Goal: Entertainment & Leisure: Consume media (video, audio)

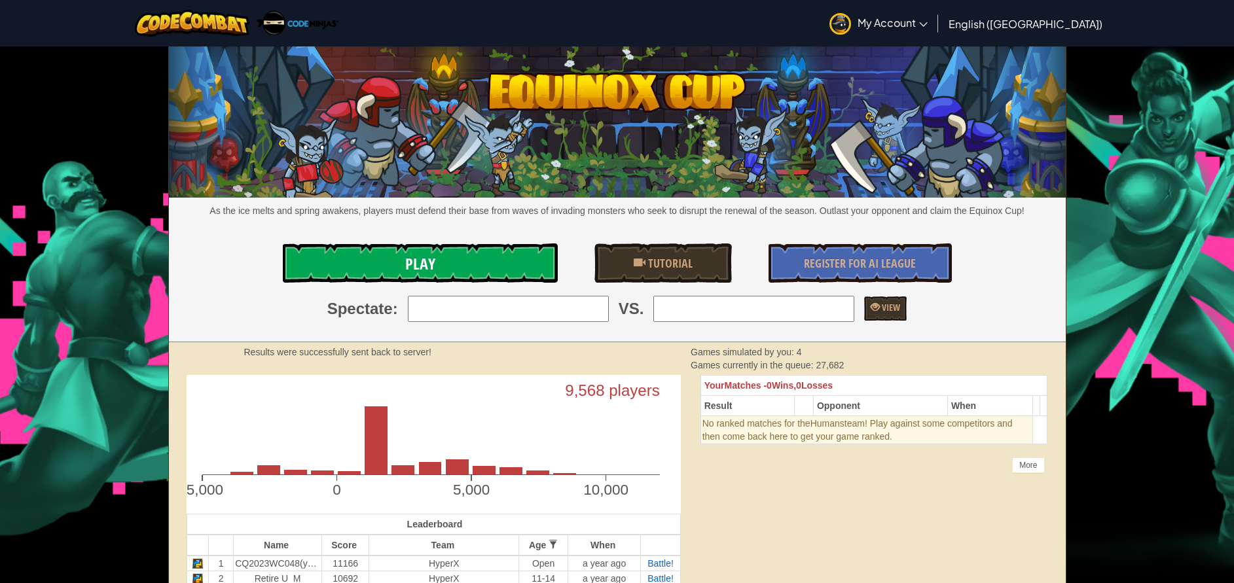
click at [386, 257] on link "Play" at bounding box center [420, 262] width 275 height 39
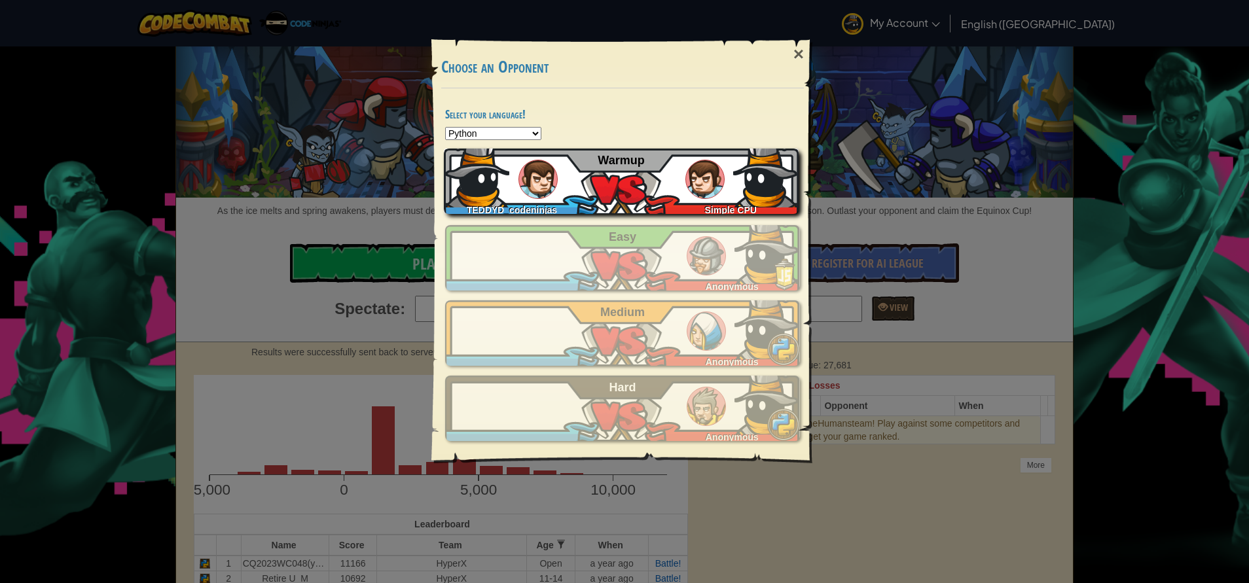
click at [500, 187] on img at bounding box center [476, 174] width 65 height 65
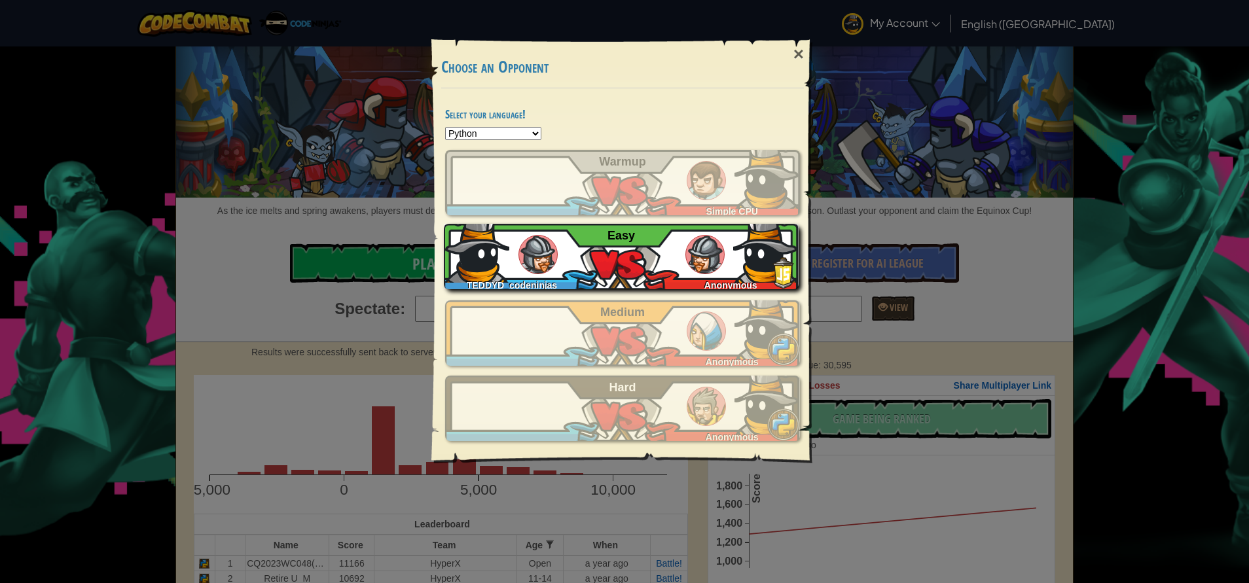
click at [622, 240] on span "Easy" at bounding box center [620, 235] width 27 height 13
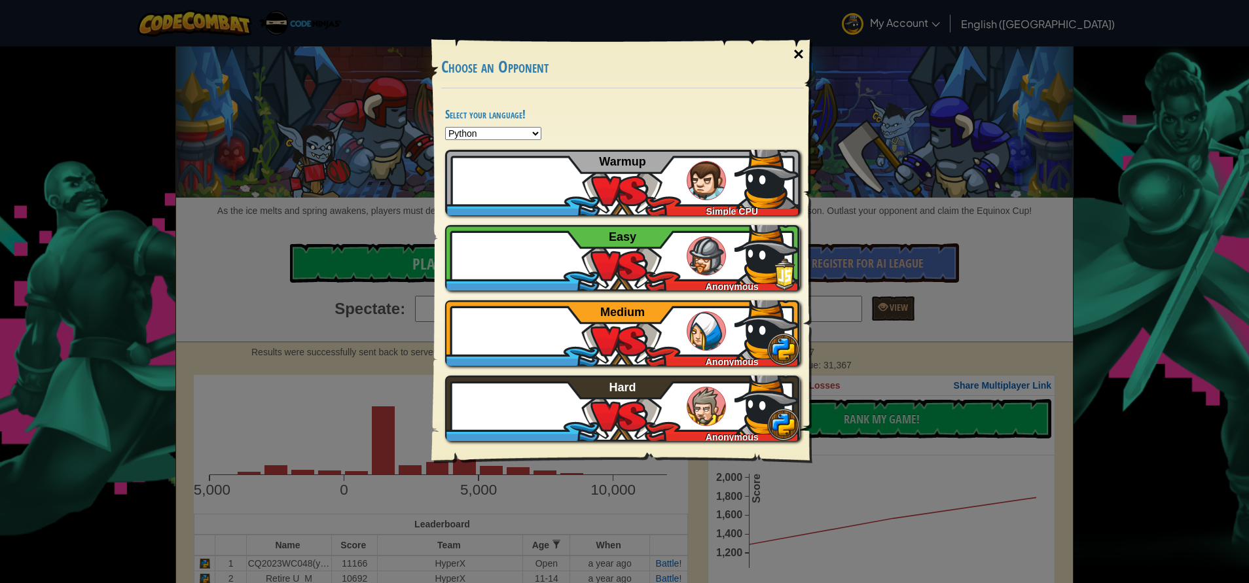
click at [799, 46] on div "×" at bounding box center [798, 54] width 30 height 38
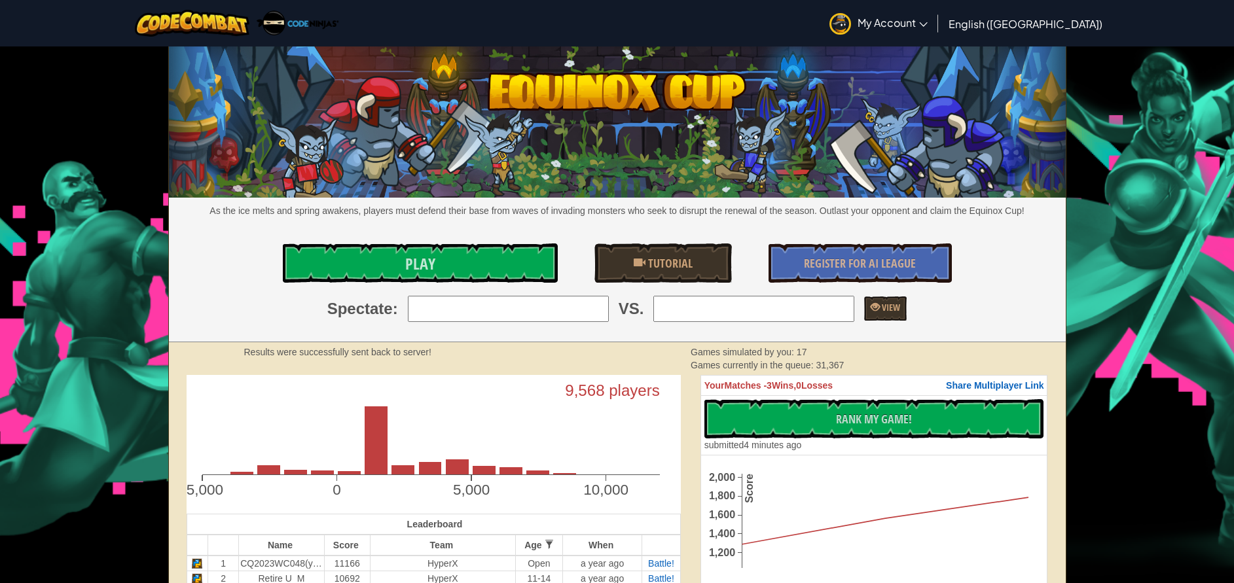
click at [719, 301] on input "search" at bounding box center [753, 309] width 201 height 26
type input "J"
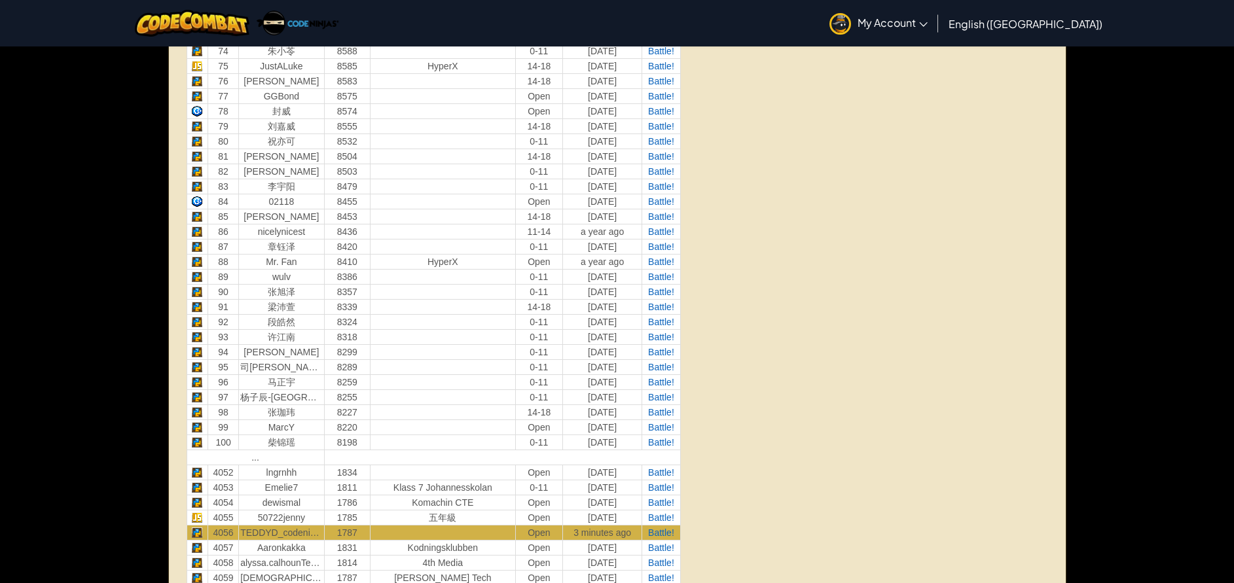
scroll to position [1672, 0]
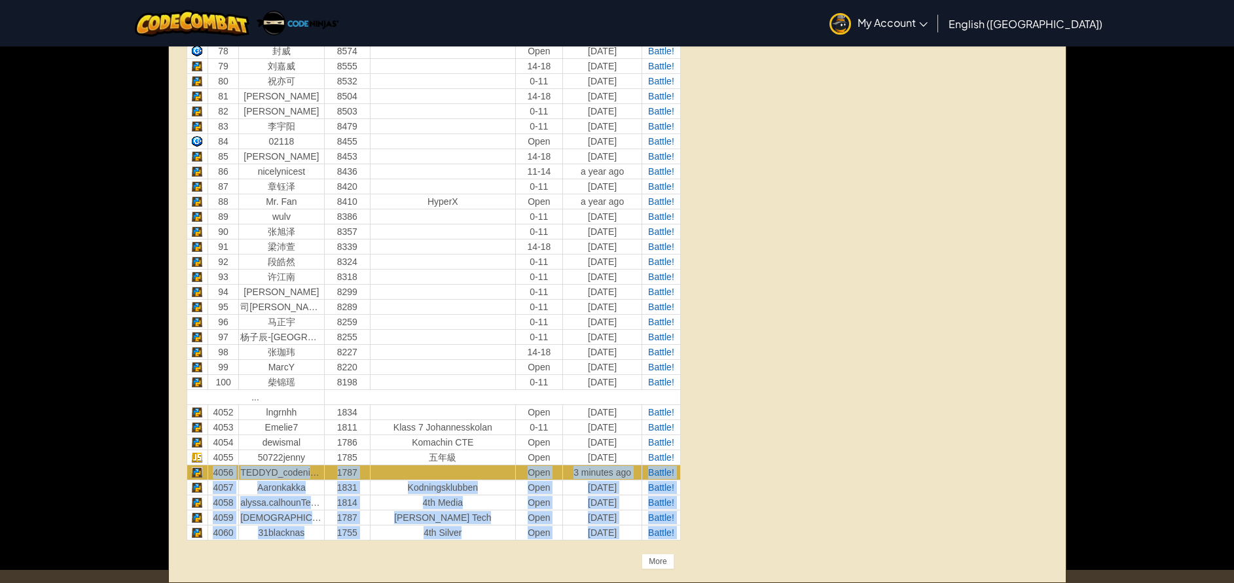
drag, startPoint x: 214, startPoint y: 470, endPoint x: 768, endPoint y: 478, distance: 553.8
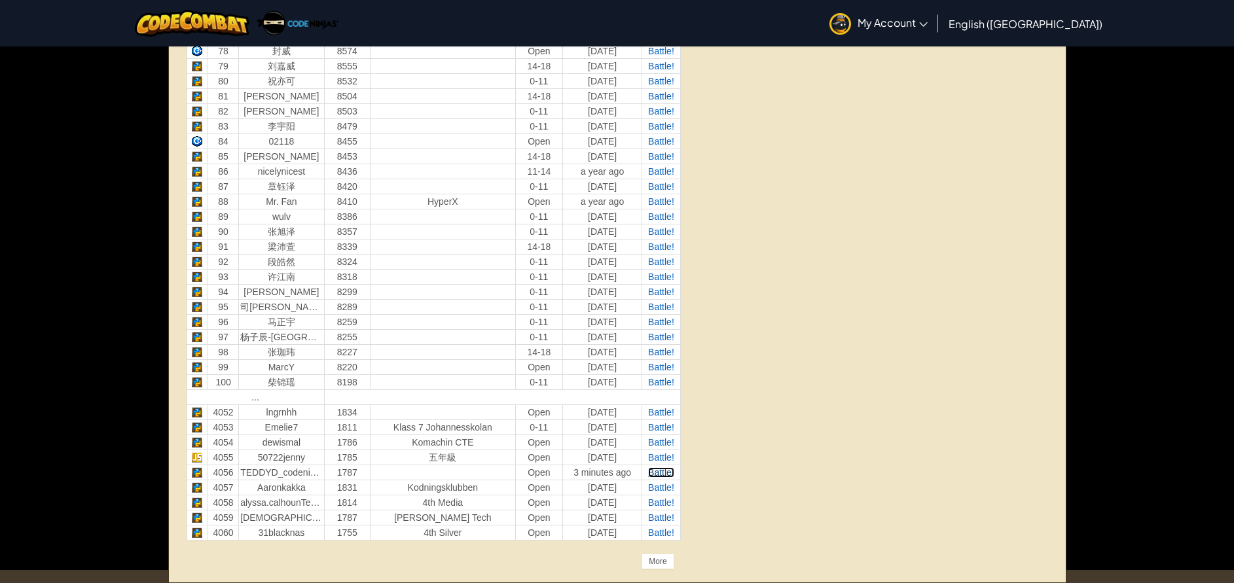
click at [655, 468] on span "Battle!" at bounding box center [661, 472] width 26 height 10
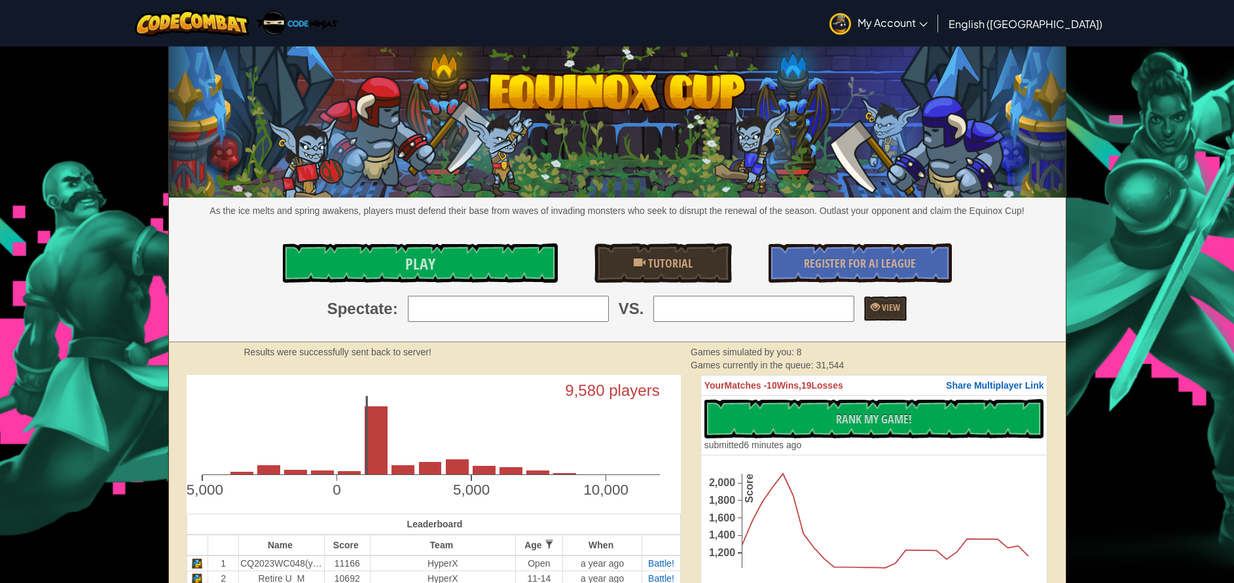
click at [702, 307] on input "search" at bounding box center [753, 309] width 201 height 26
type input "J"
click at [243, 295] on div "As the ice melts and spring awakens, players must defend their base from waves …" at bounding box center [617, 194] width 897 height 295
click at [386, 267] on link "Play" at bounding box center [420, 262] width 275 height 39
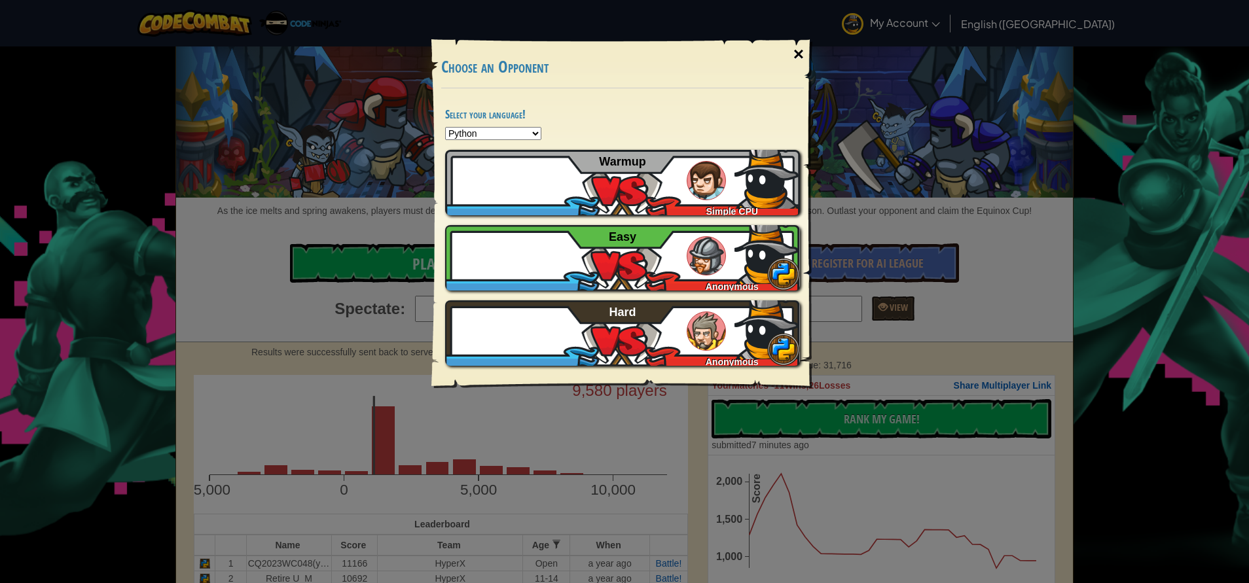
click at [798, 50] on div "×" at bounding box center [798, 54] width 30 height 38
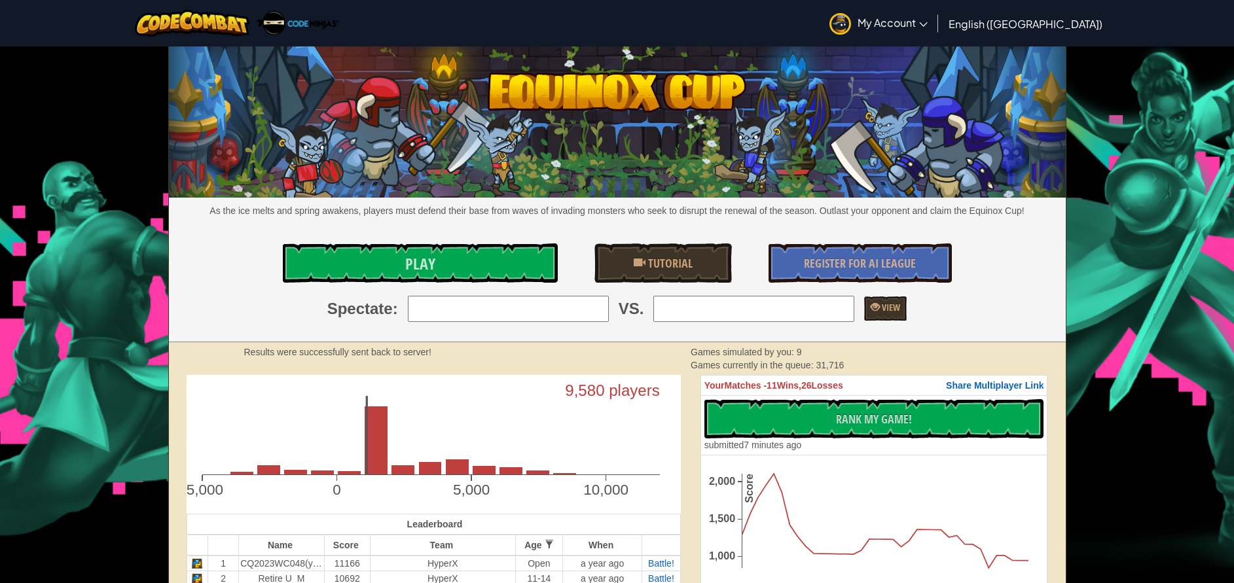
click at [452, 310] on input "search" at bounding box center [508, 309] width 201 height 26
click at [596, 308] on input "search" at bounding box center [508, 309] width 201 height 26
type input "J"
type input "j"
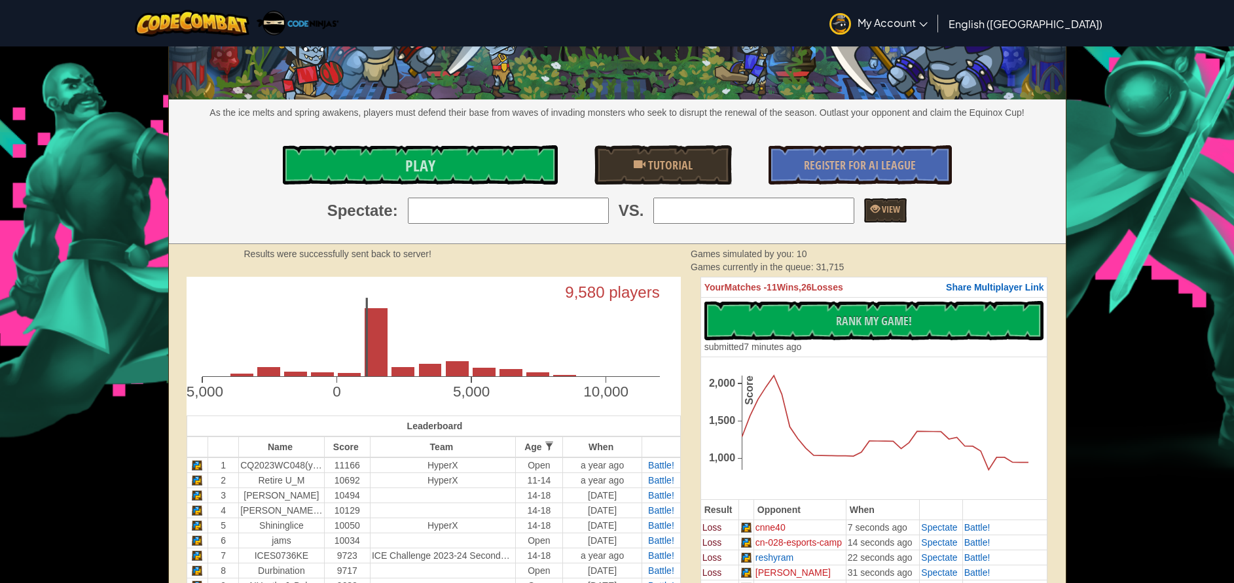
scroll to position [589, 0]
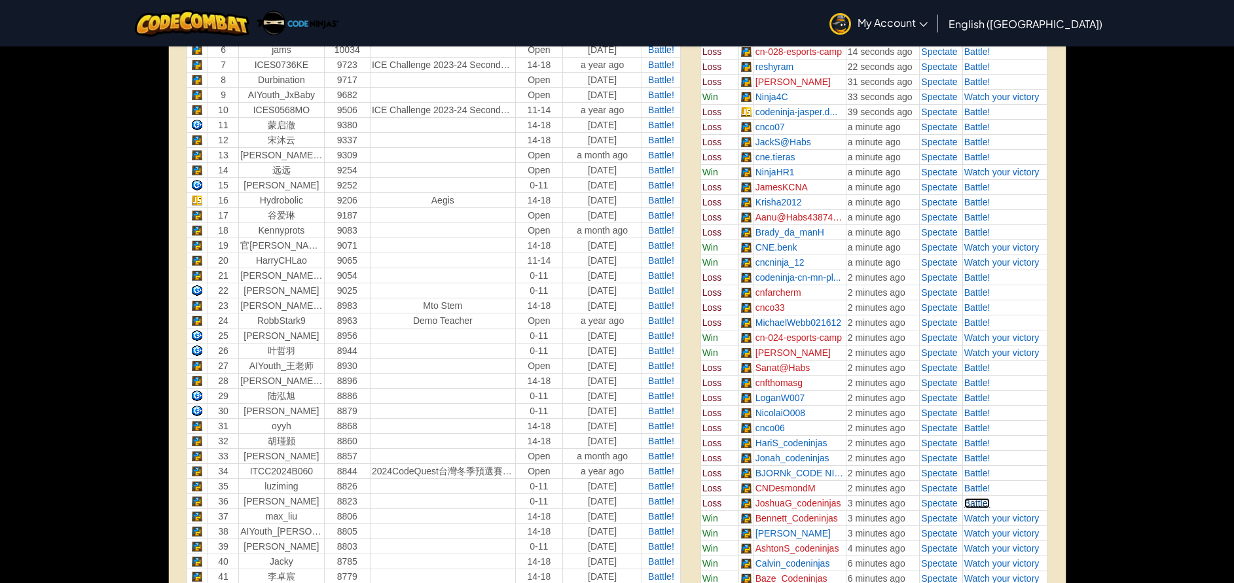
click at [978, 499] on span "Battle!" at bounding box center [977, 503] width 26 height 10
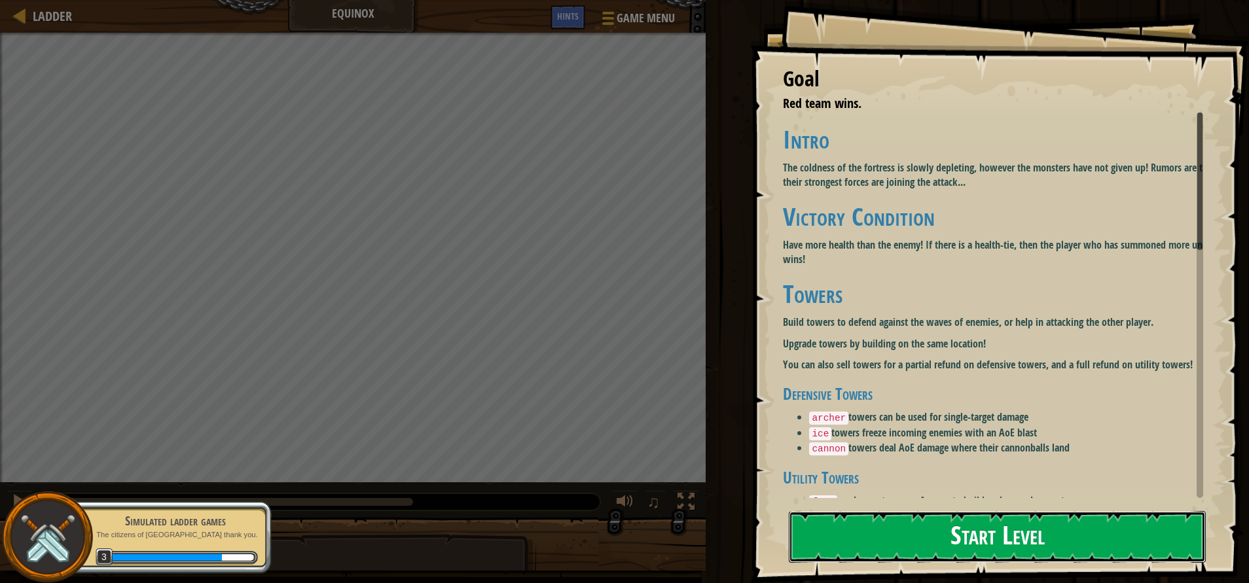
click at [865, 539] on button "Start Level" at bounding box center [997, 537] width 417 height 52
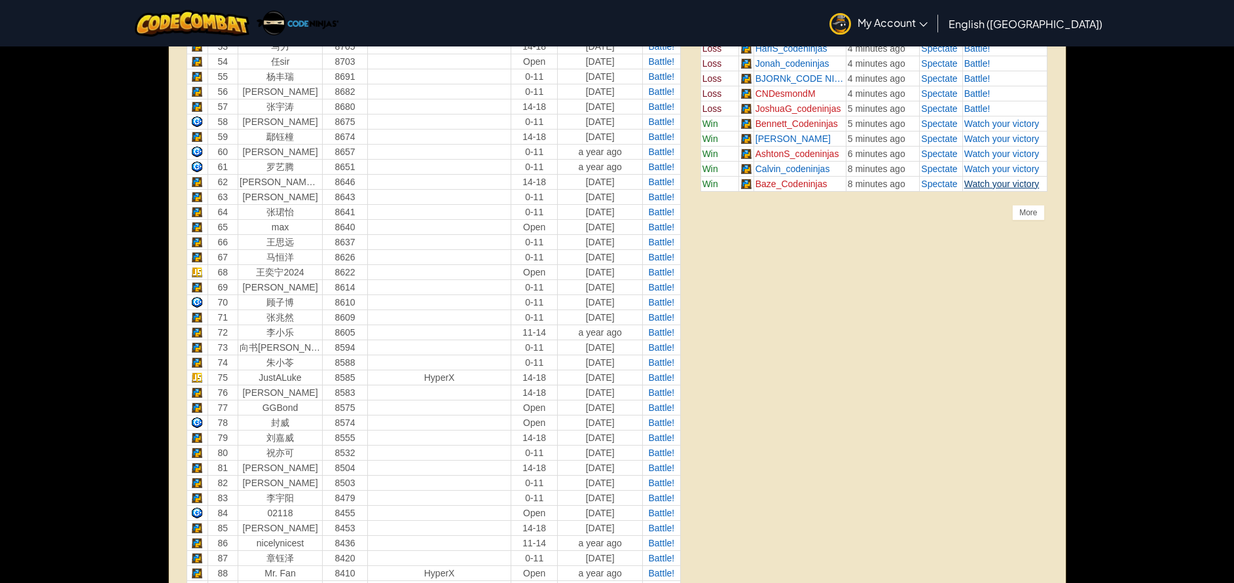
scroll to position [1166, 0]
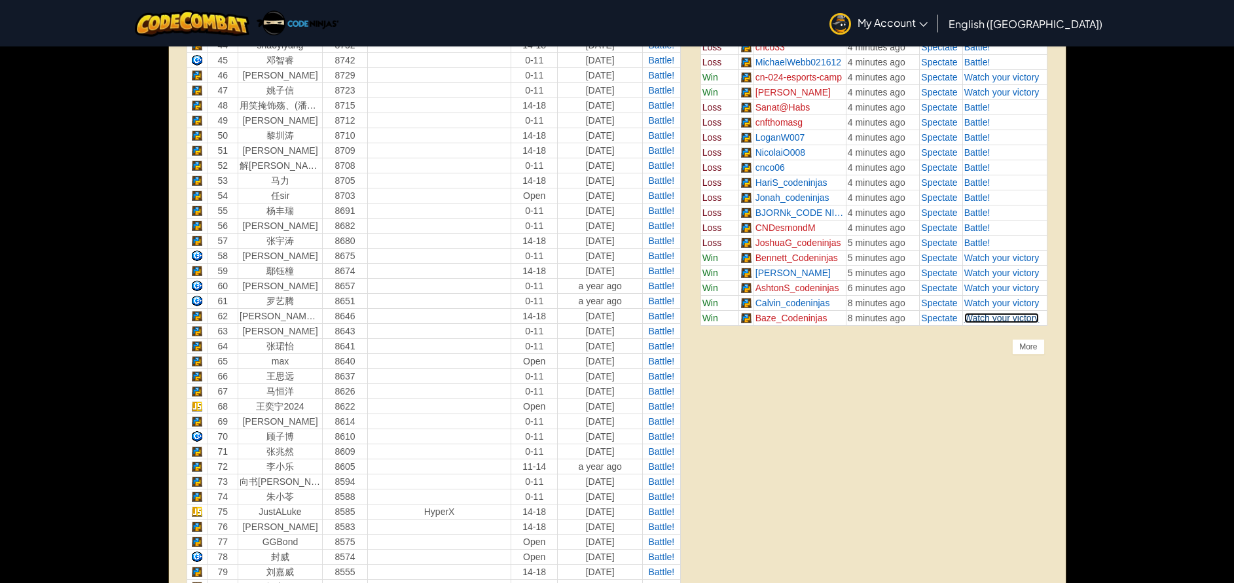
click at [994, 315] on span "Watch your victory" at bounding box center [1001, 318] width 75 height 10
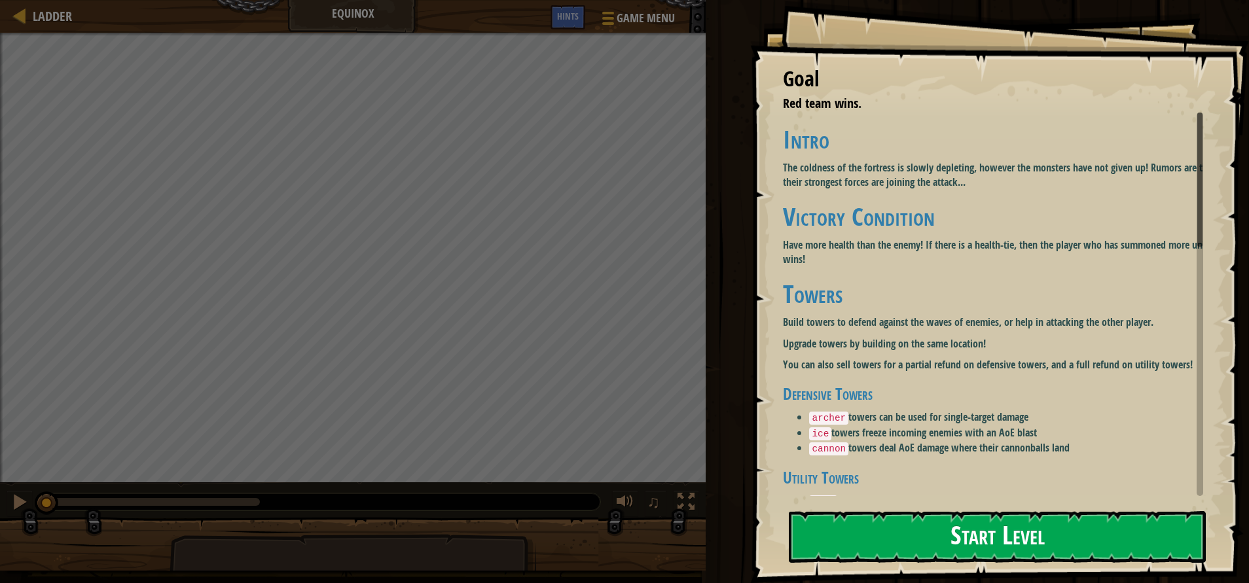
click at [888, 530] on button "Start Level" at bounding box center [997, 537] width 417 height 52
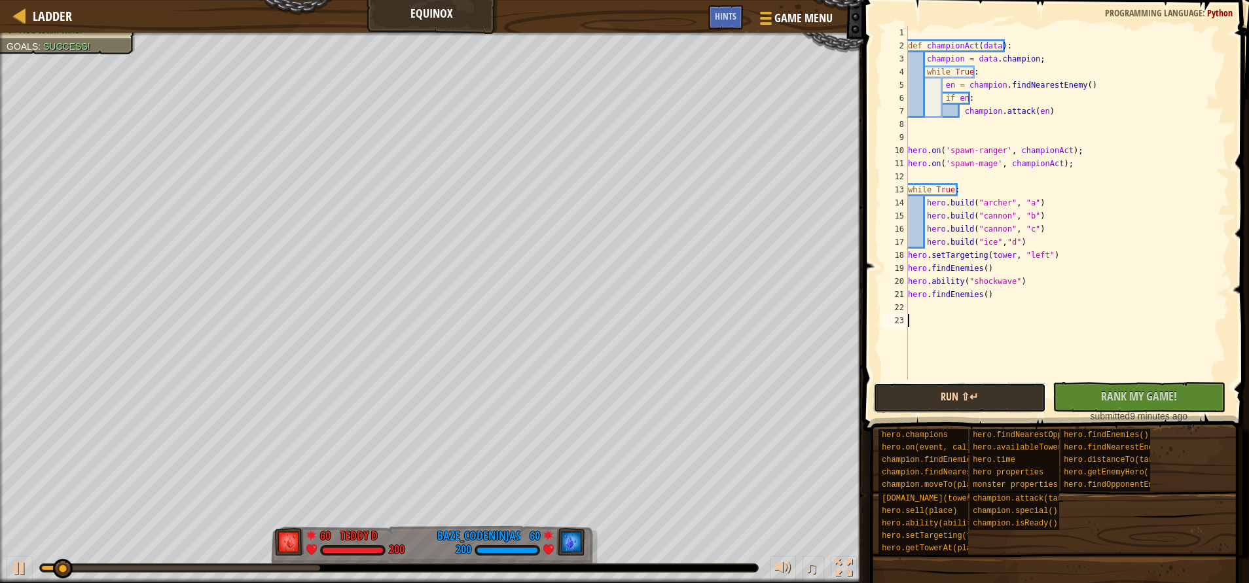
click at [948, 397] on button "Run ⇧↵" at bounding box center [959, 398] width 173 height 30
click at [514, 566] on div at bounding box center [399, 568] width 718 height 8
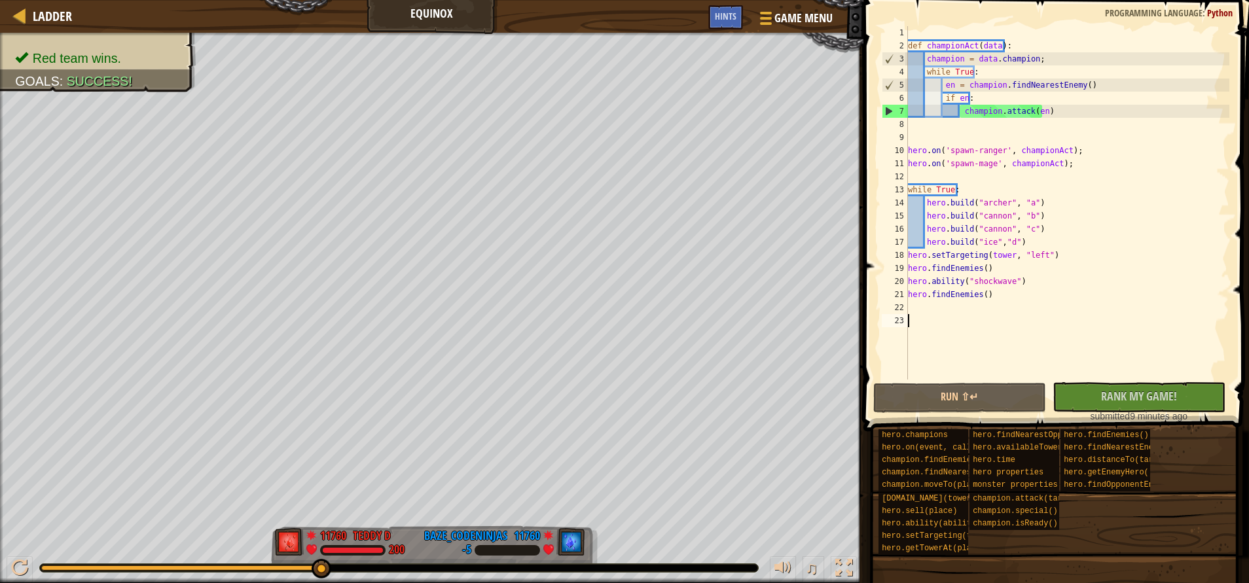
drag, startPoint x: 98, startPoint y: 567, endPoint x: 585, endPoint y: 567, distance: 487.0
click at [585, 567] on div at bounding box center [399, 568] width 718 height 8
drag, startPoint x: 139, startPoint y: 569, endPoint x: 381, endPoint y: 550, distance: 242.2
click at [381, 550] on div "♫" at bounding box center [431, 564] width 863 height 39
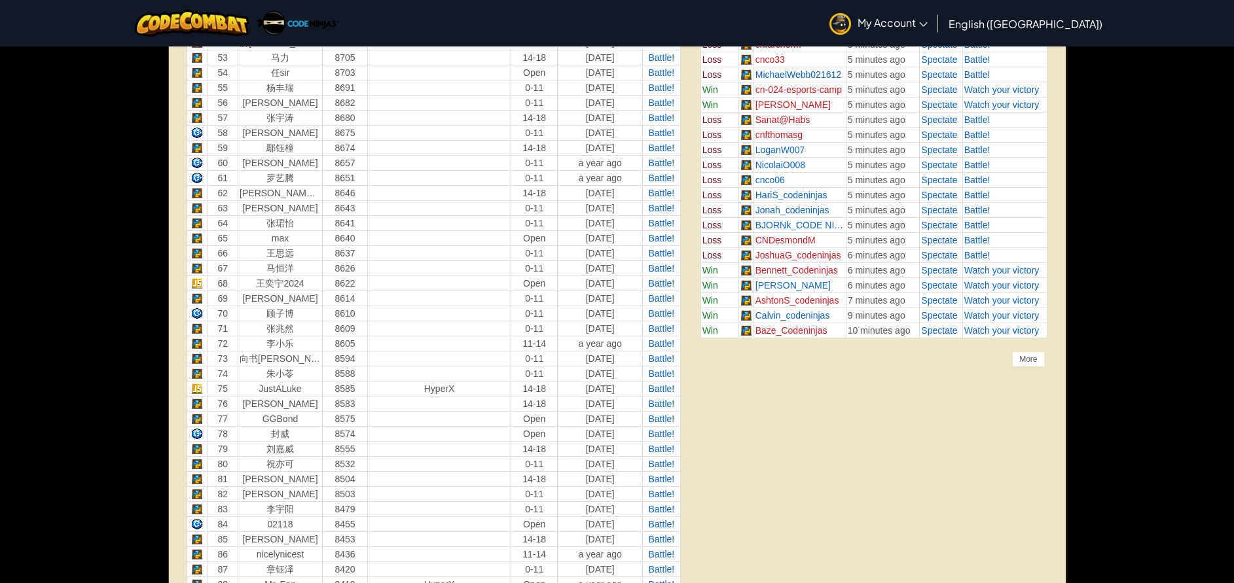
scroll to position [1375, 0]
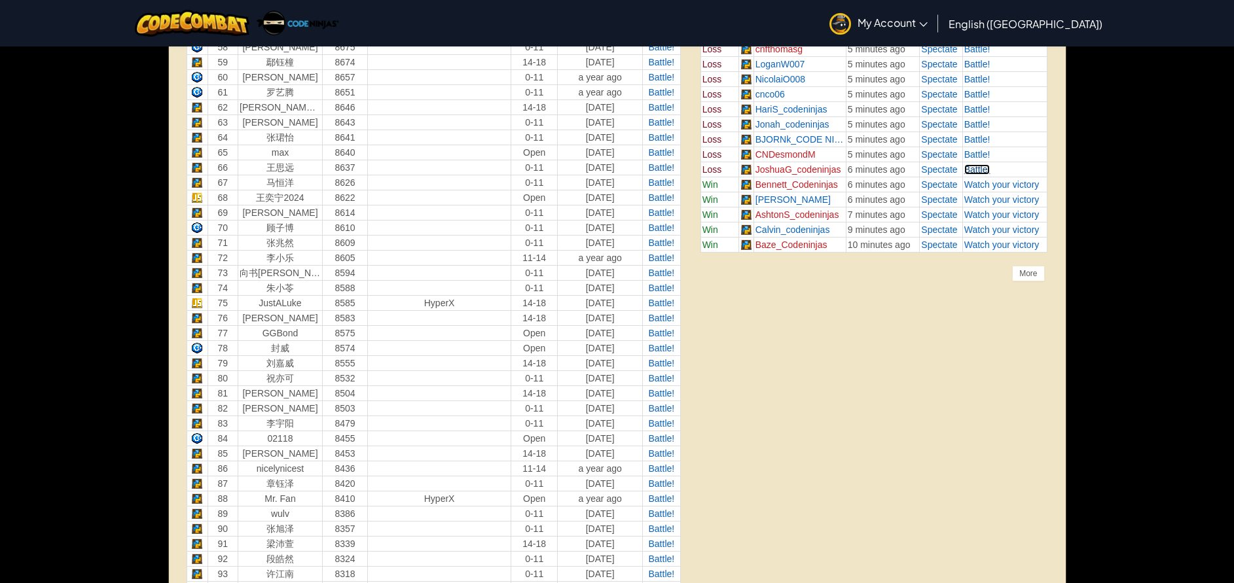
click at [984, 168] on span "Battle!" at bounding box center [977, 169] width 26 height 10
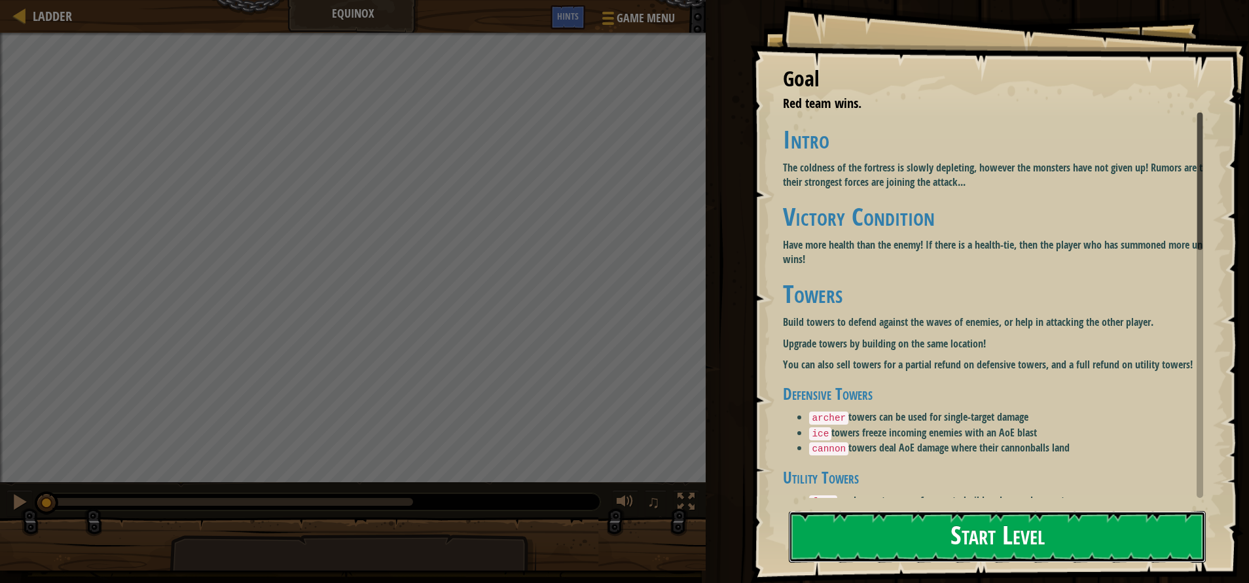
click at [819, 518] on button "Start Level" at bounding box center [997, 537] width 417 height 52
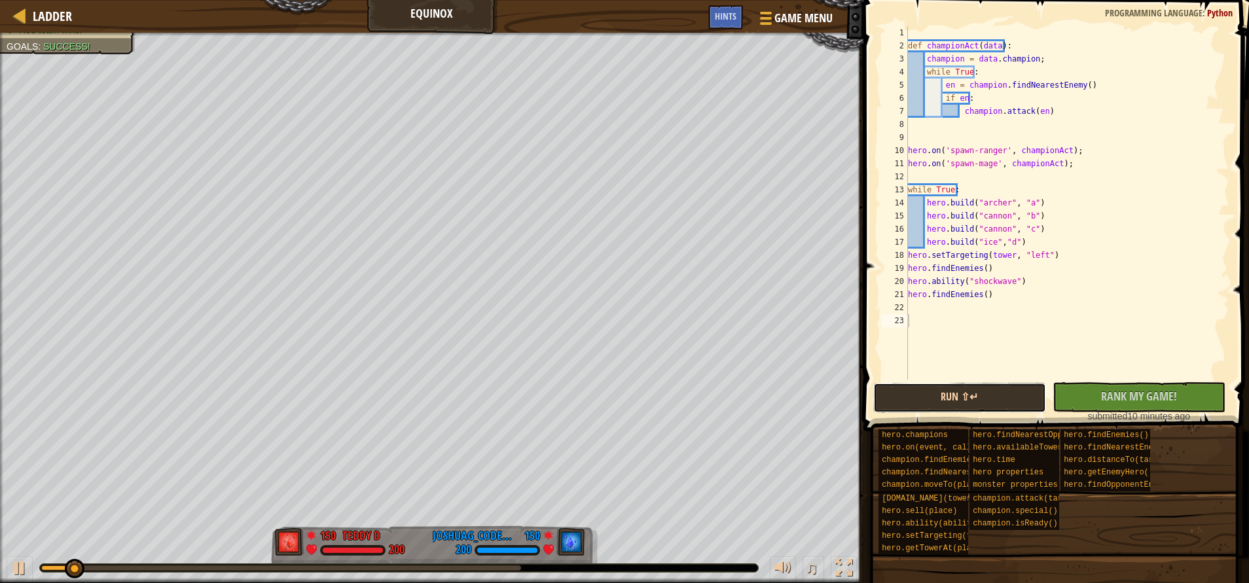
click at [961, 388] on button "Run ⇧↵" at bounding box center [959, 398] width 173 height 30
click at [926, 308] on div "def championAct ( data ) : champion = data . champion ; while True : en = champ…" at bounding box center [1067, 216] width 324 height 380
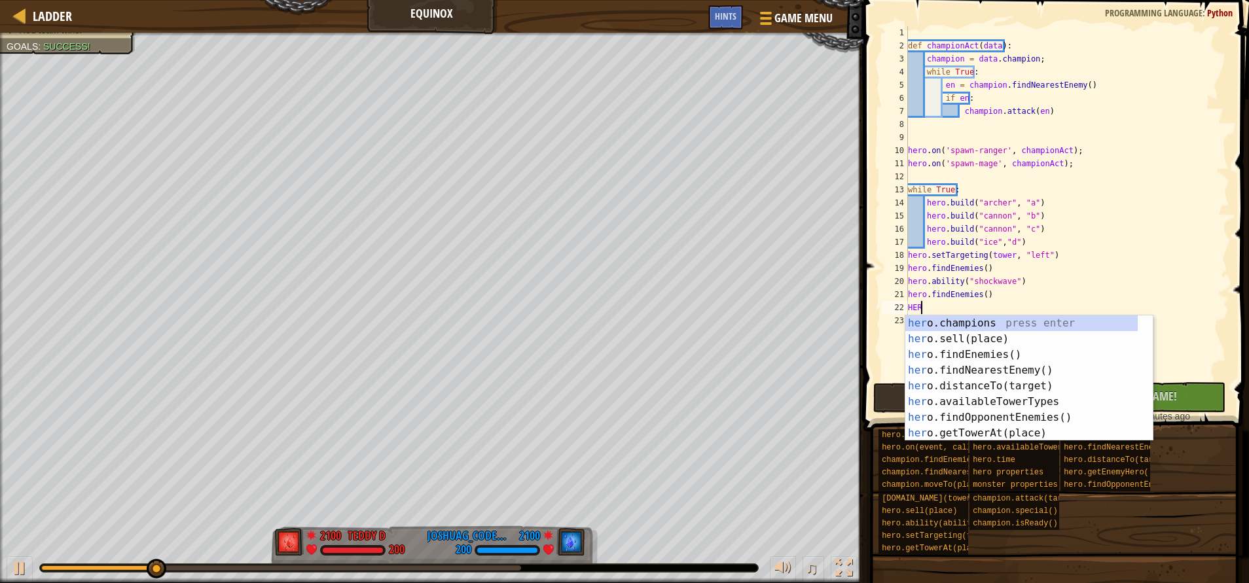
scroll to position [6, 0]
click at [967, 327] on div "h ero.champions press enter h ero.sell(place) press enter h ero.findEnemies() p…" at bounding box center [1021, 393] width 232 height 157
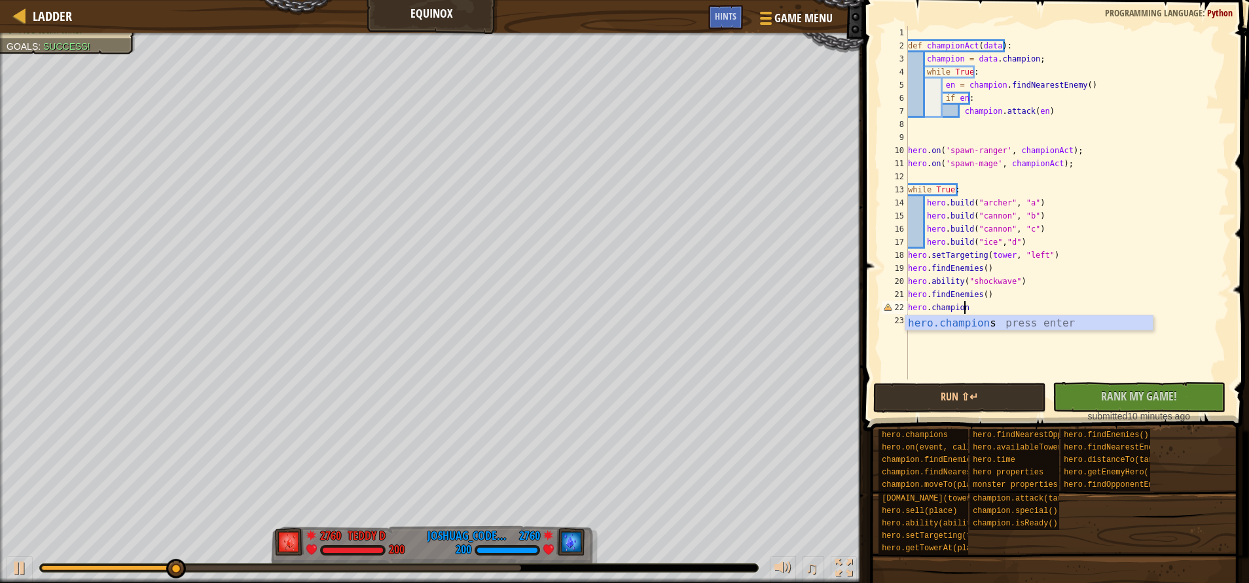
type textarea "hero.champions"
click at [929, 327] on div "def championAct ( data ) : champion = data . champion ; while True : en = champ…" at bounding box center [1067, 216] width 324 height 380
click at [981, 336] on div "hero.build (towerType, place) press enter" at bounding box center [1028, 352] width 247 height 47
type textarea "hero.build("archer", "a")"
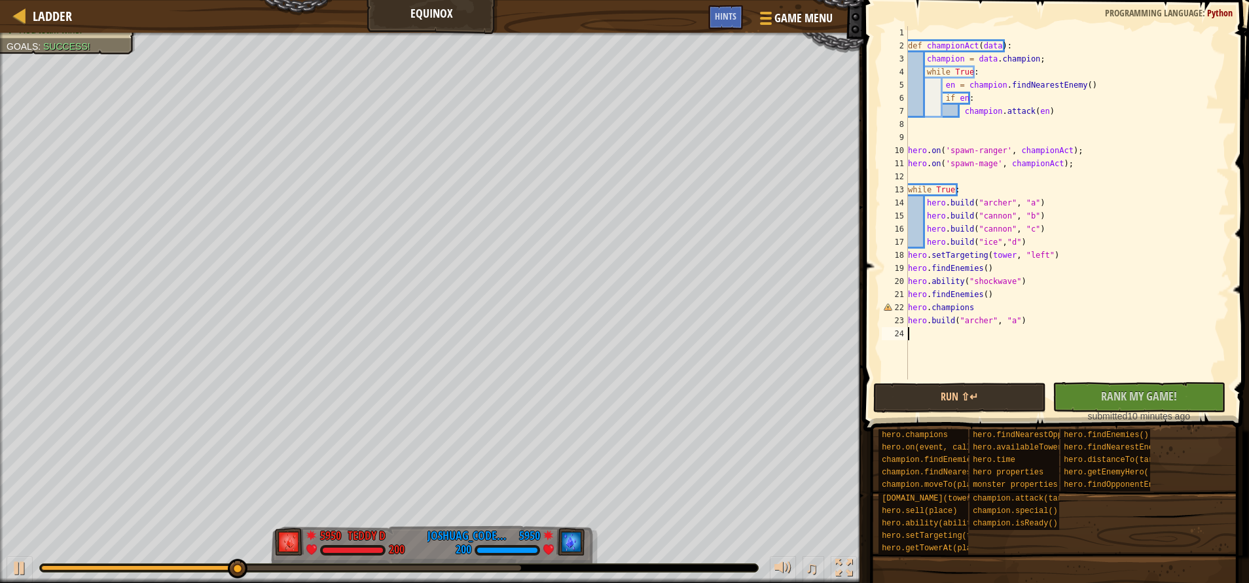
click at [1006, 327] on div "def championAct ( data ) : champion = data . champion ; while True : en = champ…" at bounding box center [1067, 216] width 324 height 380
click at [966, 399] on button "Run ⇧↵" at bounding box center [959, 398] width 173 height 30
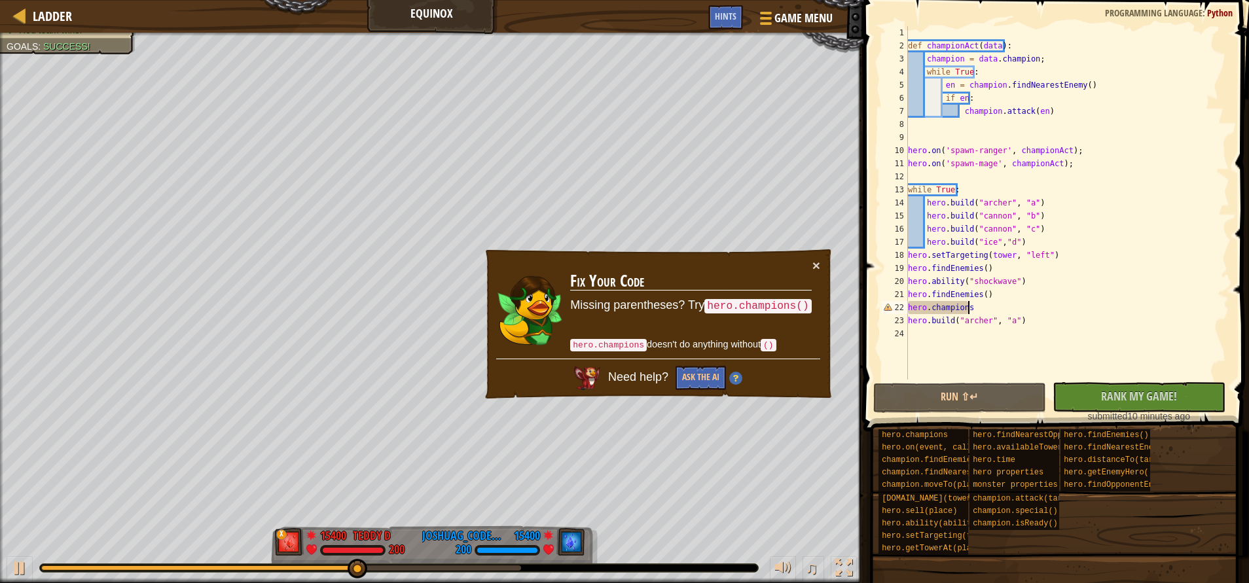
click at [988, 311] on div "def championAct ( data ) : champion = data . champion ; while True : en = champ…" at bounding box center [1067, 216] width 324 height 380
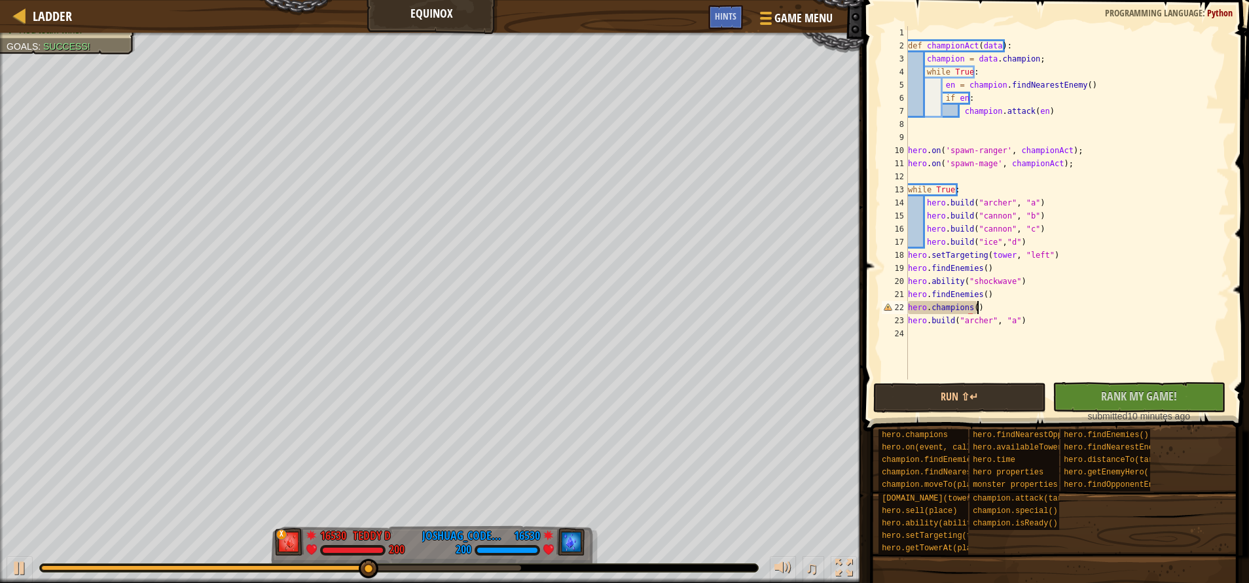
scroll to position [6, 5]
type textarea "hero.champions()"
click at [954, 387] on button "Run ⇧↵" at bounding box center [959, 398] width 173 height 30
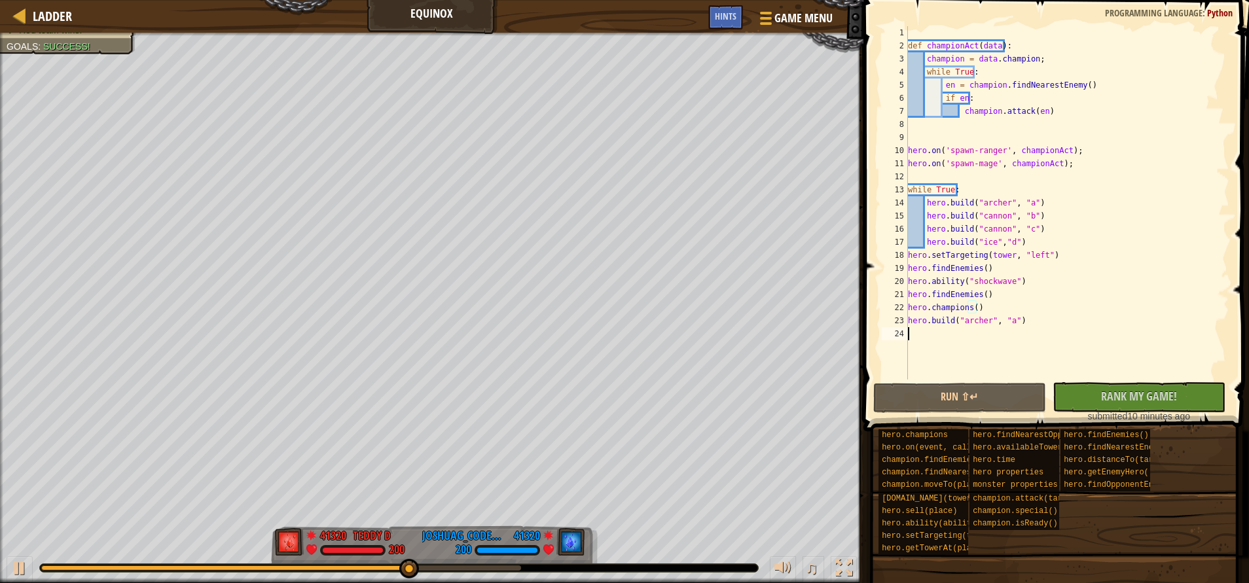
click at [922, 348] on div "def championAct ( data ) : champion = data . champion ; while True : en = champ…" at bounding box center [1067, 216] width 324 height 380
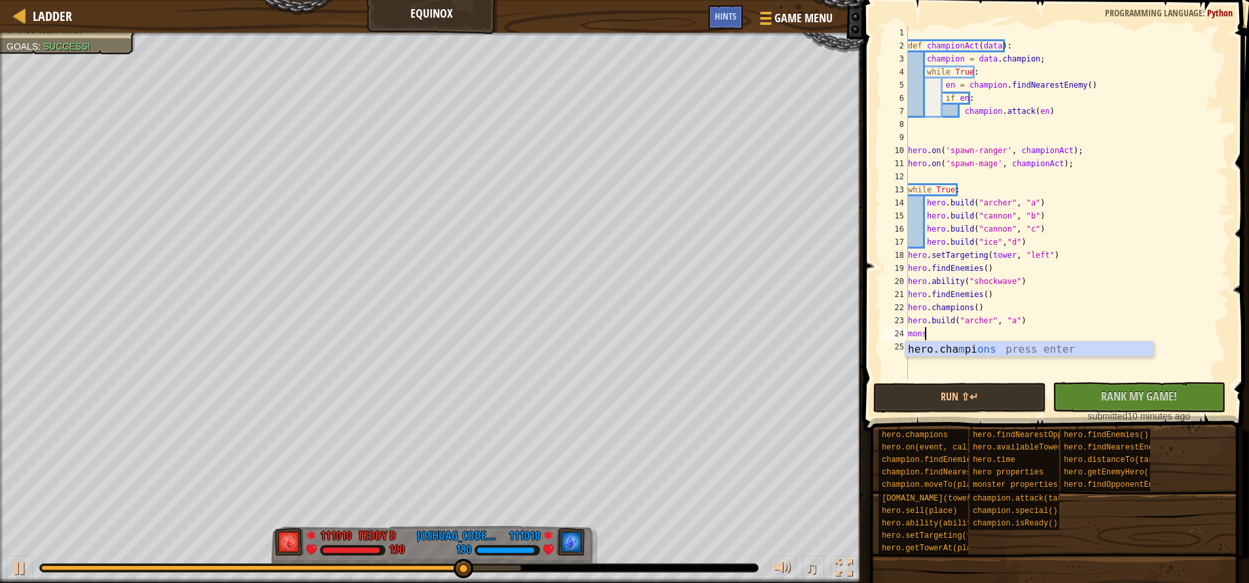
scroll to position [6, 1]
type textarea "m"
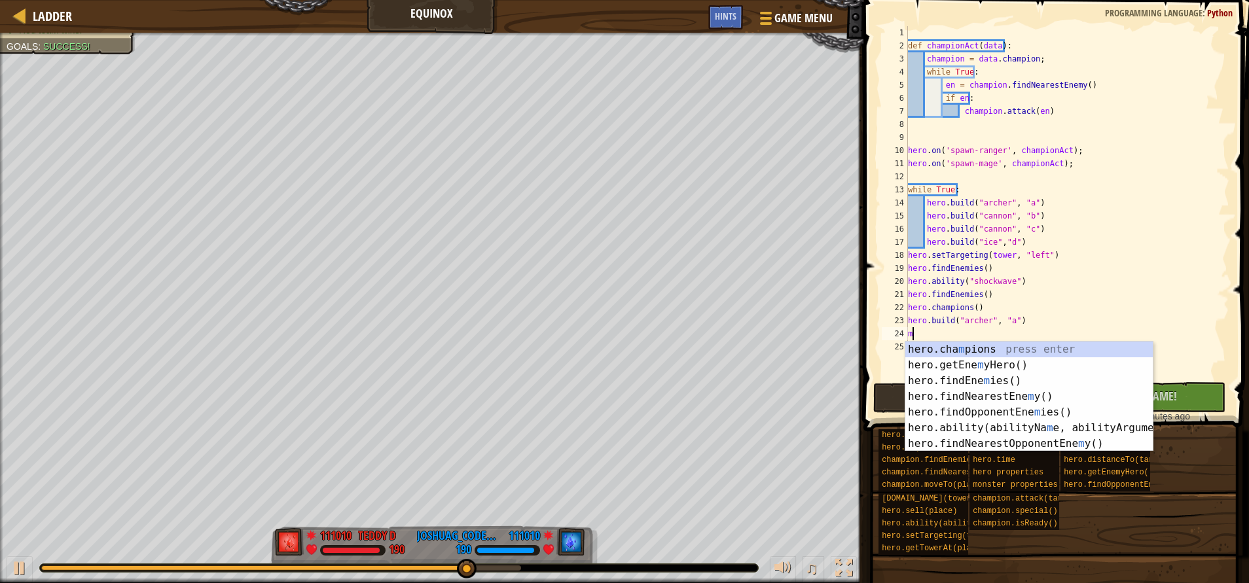
scroll to position [6, 0]
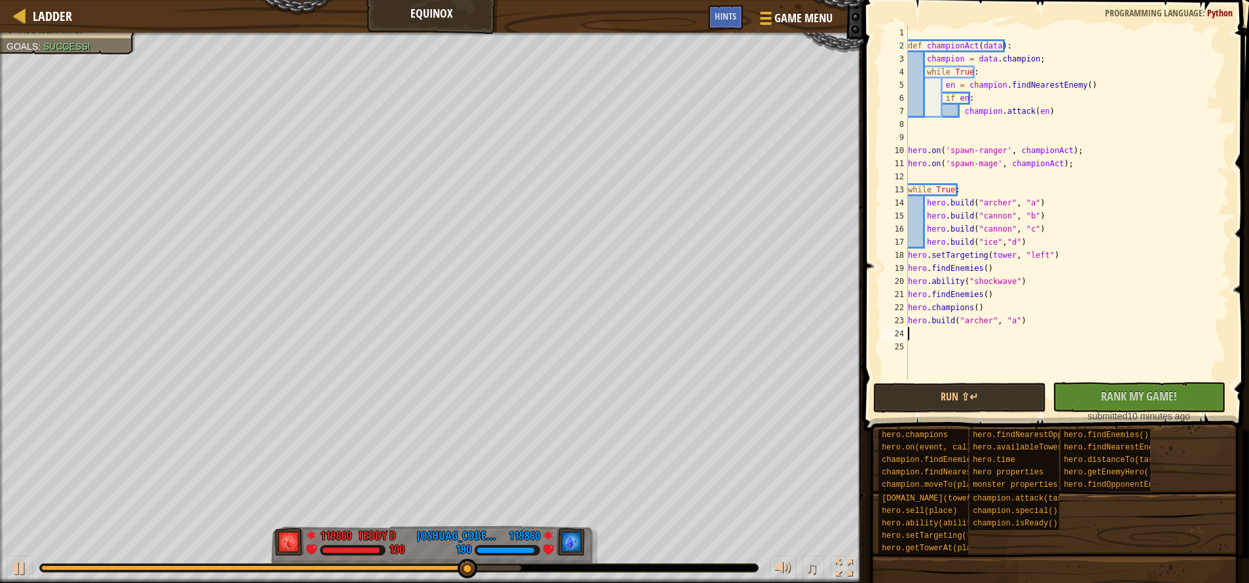
type textarea "hero.build("archer", "a")"
click at [914, 333] on div "def championAct ( data ) : champion = data . champion ; while True : en = champ…" at bounding box center [1067, 216] width 324 height 380
type textarea "m"
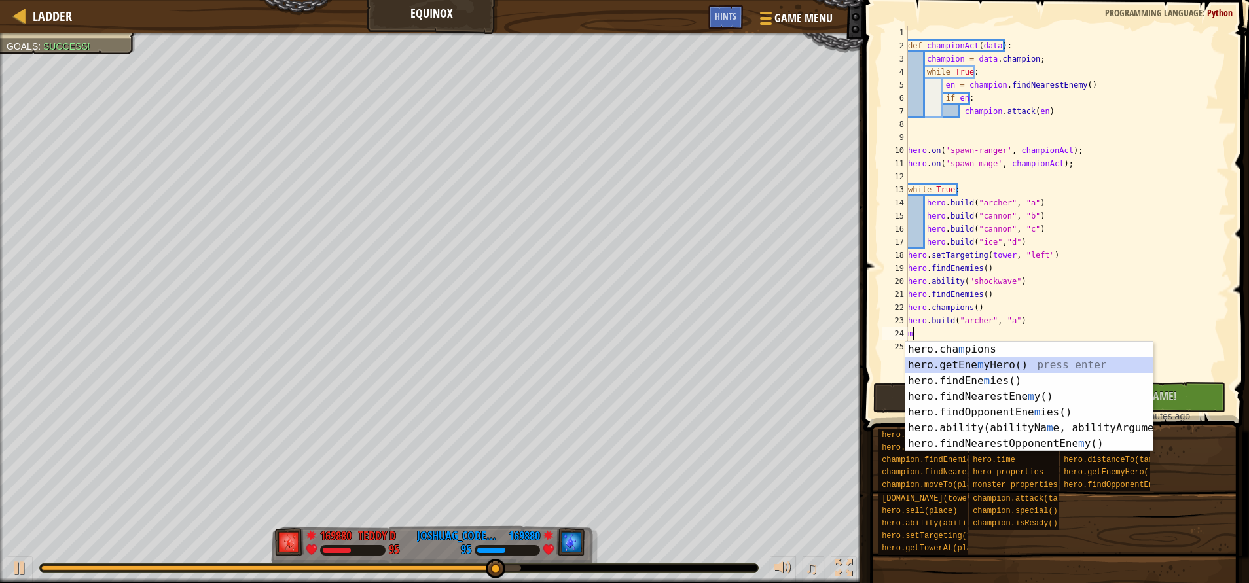
click at [1004, 363] on div "hero.cha m pions press enter hero.getEne m yHero() press enter hero.findEne m i…" at bounding box center [1028, 412] width 247 height 141
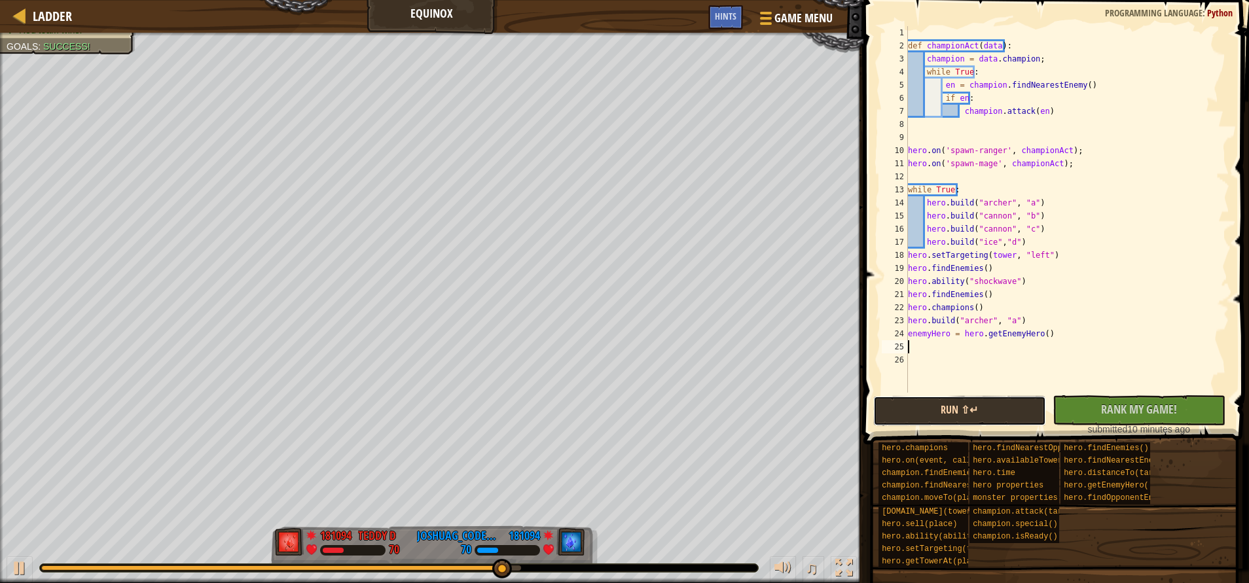
click at [966, 401] on button "Run ⇧↵" at bounding box center [959, 411] width 173 height 30
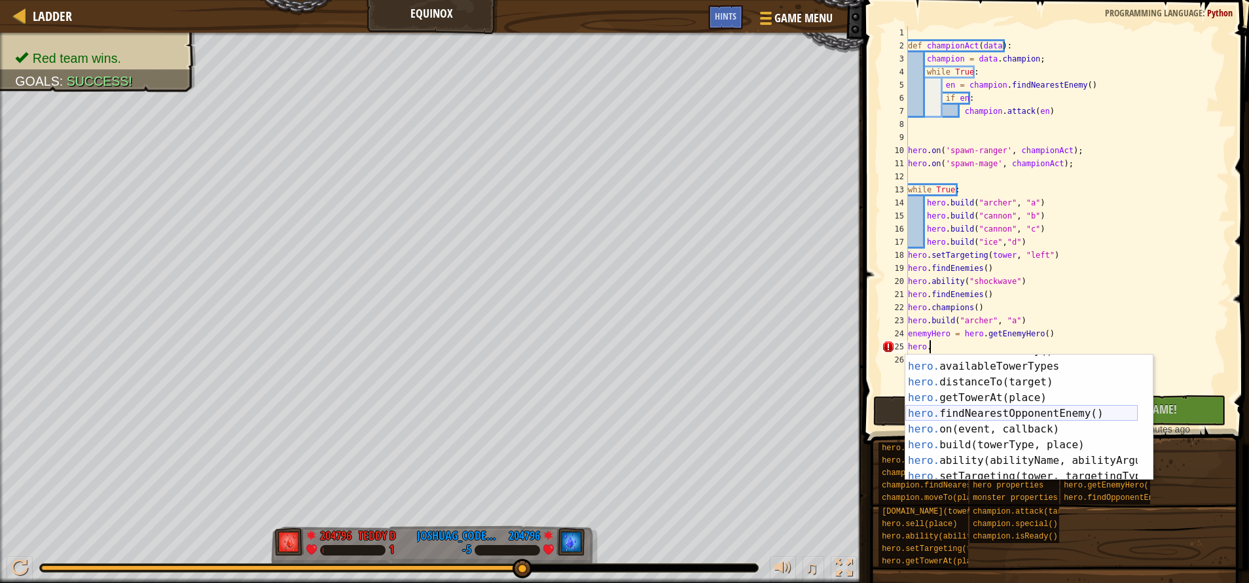
scroll to position [79, 0]
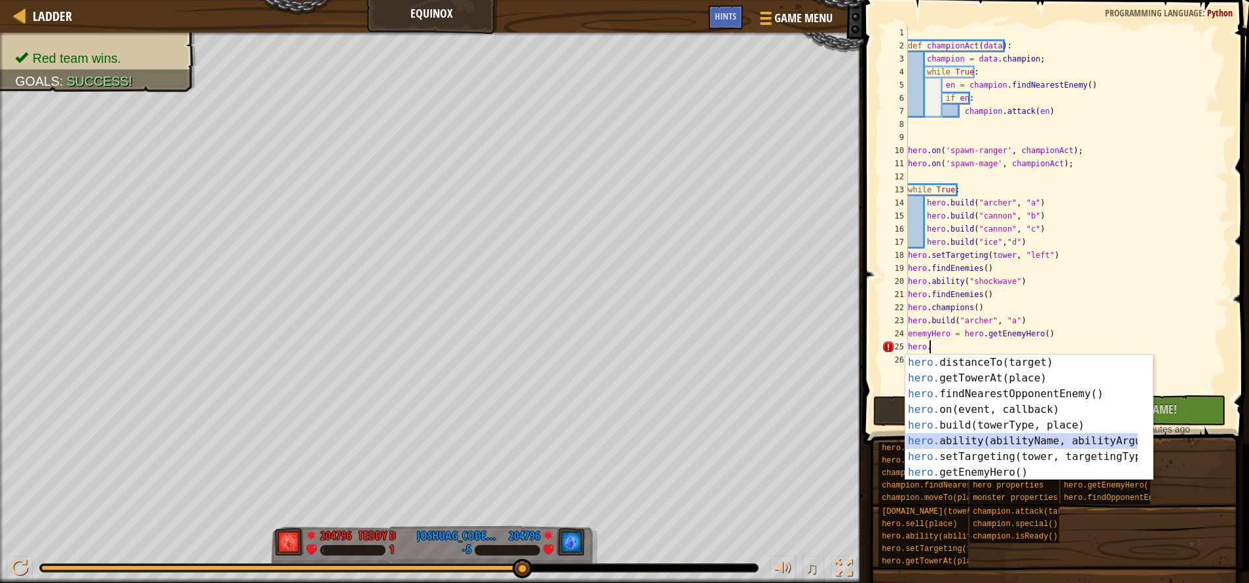
click at [975, 441] on div "hero. distanceTo(target) press enter hero. getTowerAt(place) press enter hero. …" at bounding box center [1021, 433] width 232 height 157
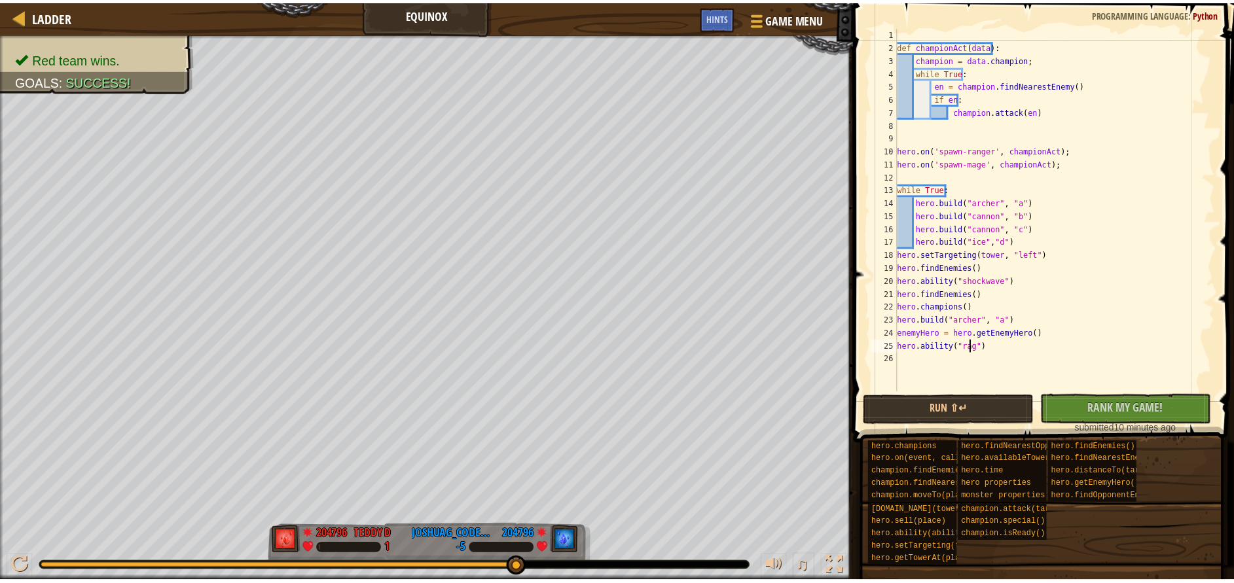
scroll to position [6, 7]
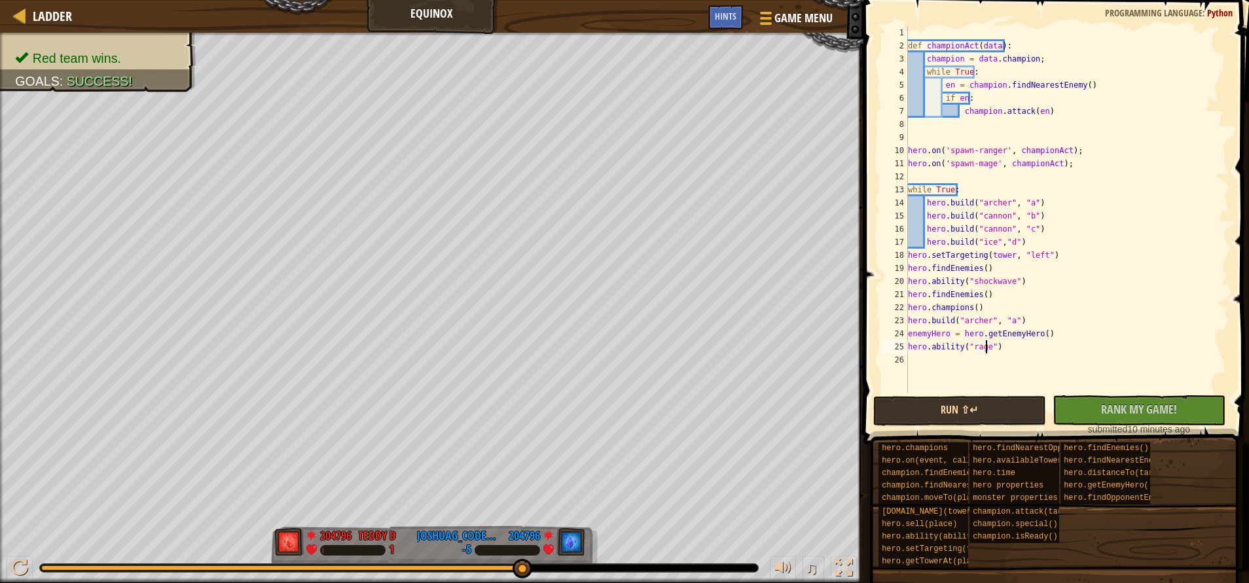
type textarea "hero.ability("rage")"
click at [996, 397] on button "Run ⇧↵" at bounding box center [959, 411] width 173 height 30
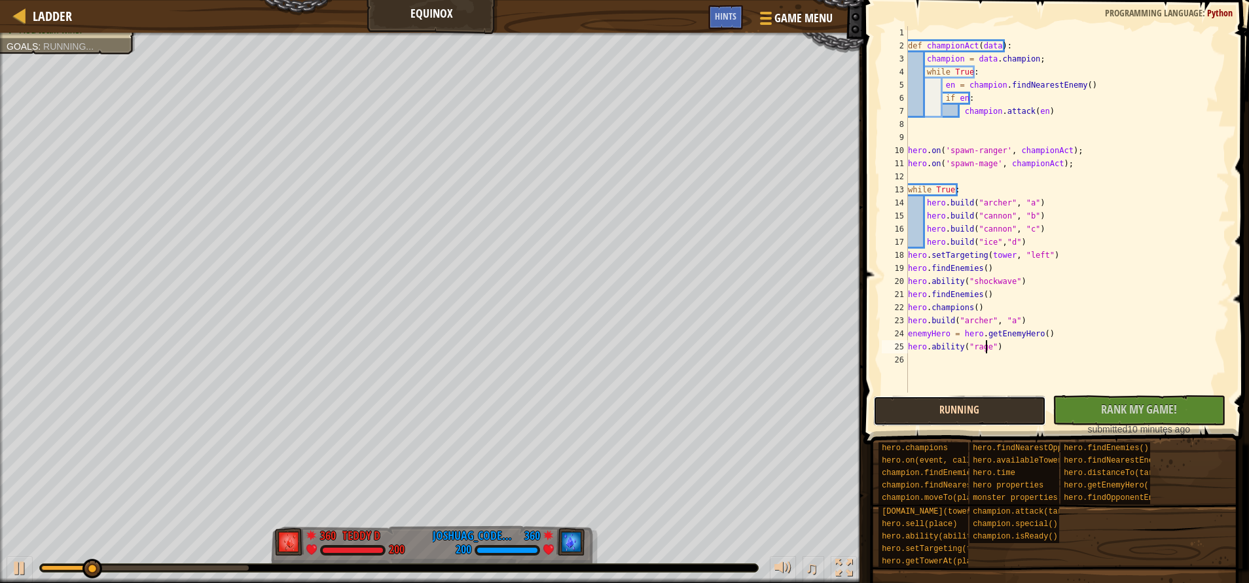
click at [987, 418] on button "Running" at bounding box center [959, 411] width 173 height 30
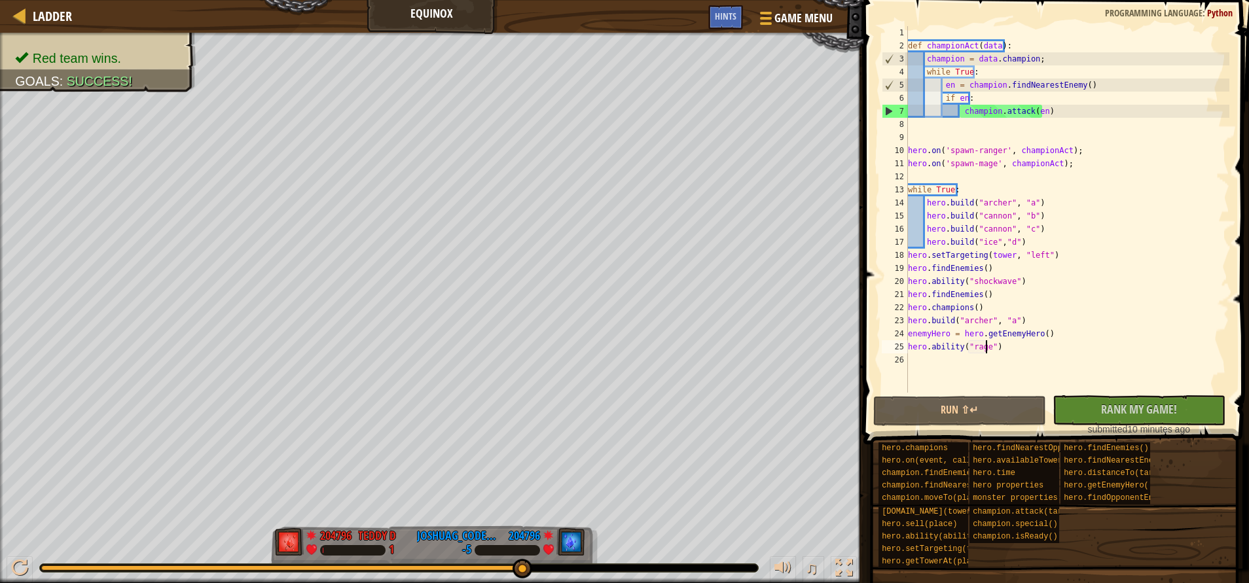
drag, startPoint x: 215, startPoint y: 562, endPoint x: 554, endPoint y: 558, distance: 339.1
click at [554, 558] on div "♫" at bounding box center [431, 564] width 863 height 39
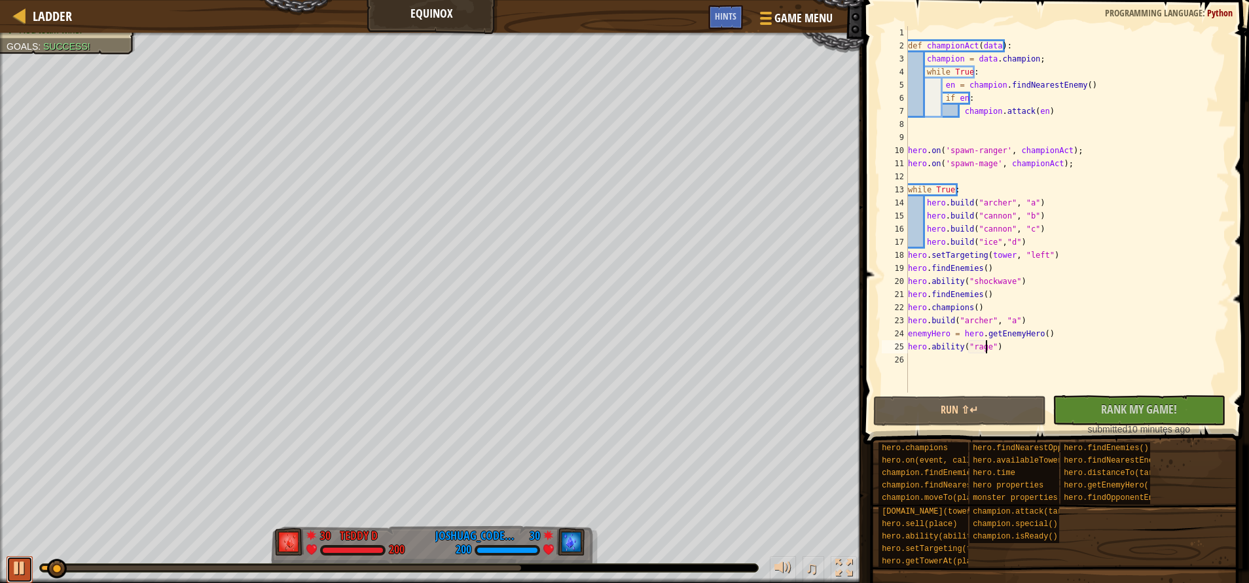
click at [26, 568] on div at bounding box center [19, 568] width 17 height 17
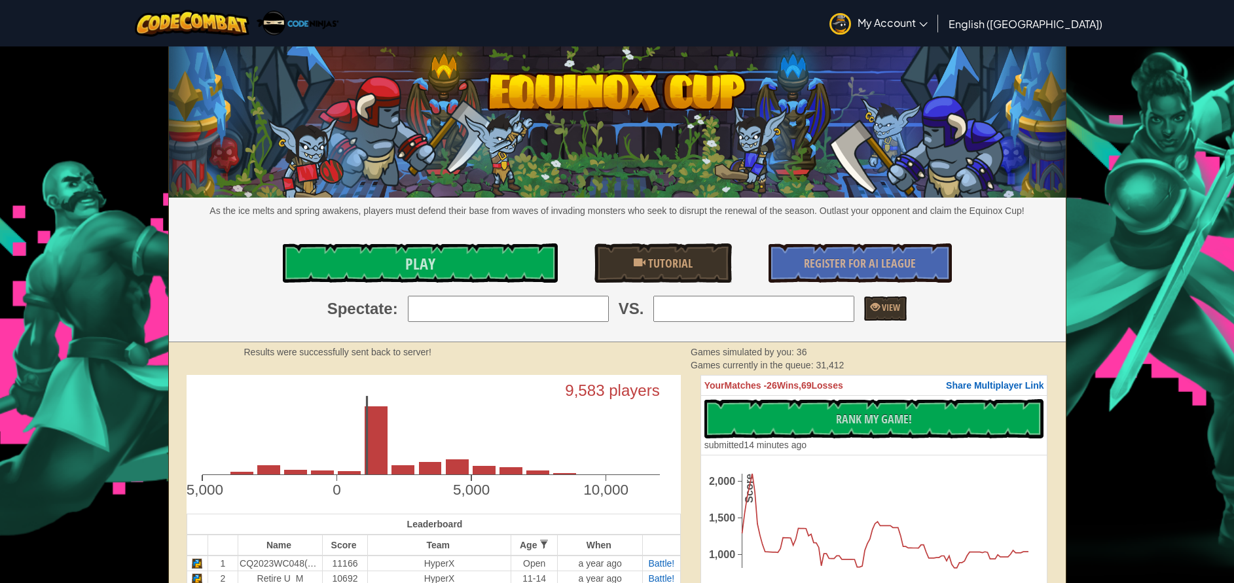
click at [461, 309] on input "search" at bounding box center [508, 309] width 201 height 26
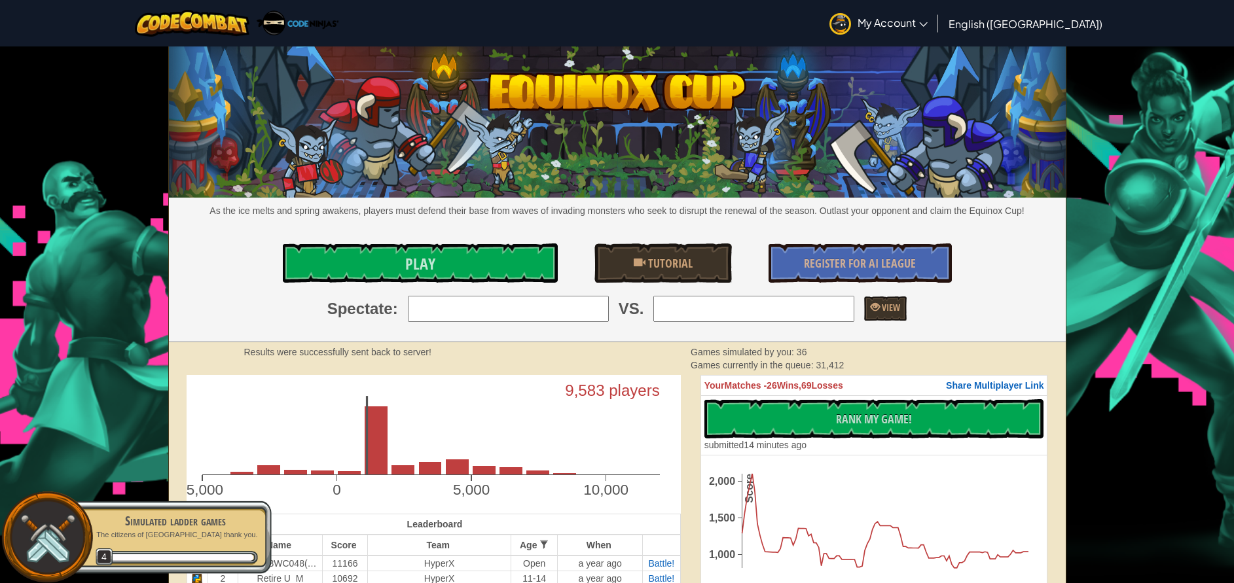
type input "j"
type input "J"
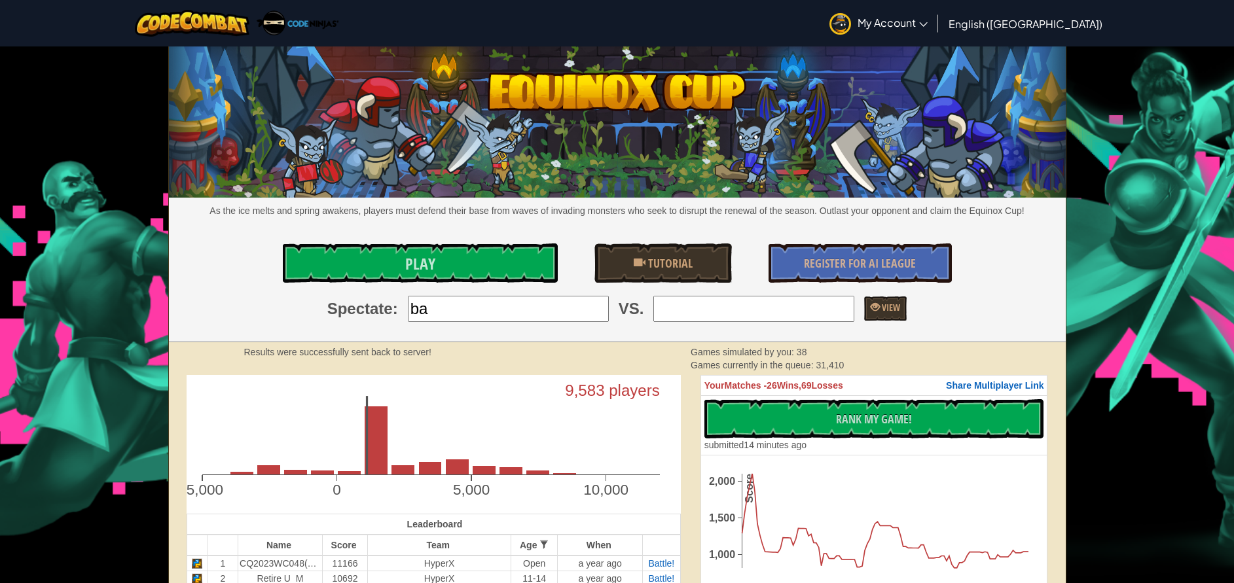
type input "b"
type input "BAZR_codeninjas"
click at [708, 308] on input "search" at bounding box center [753, 309] width 201 height 26
type input "TEDDY_codeninjas"
click at [880, 313] on span "View" at bounding box center [890, 307] width 20 height 12
